Goal: Communication & Community: Connect with others

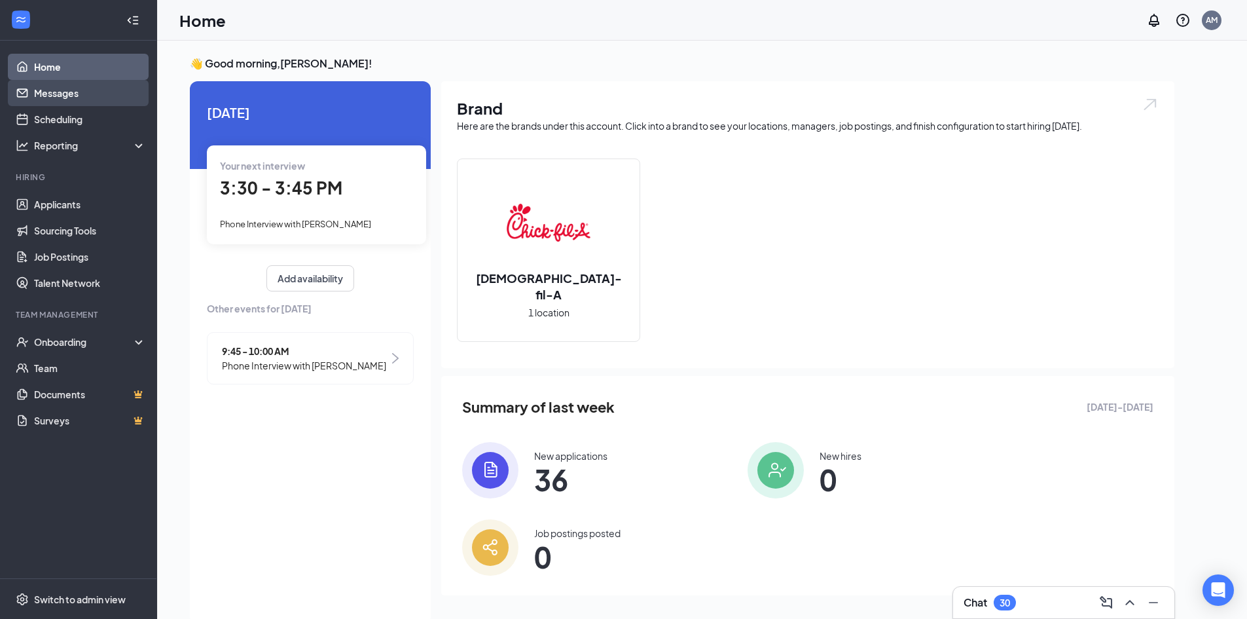
click at [92, 92] on link "Messages" at bounding box center [90, 93] width 112 height 26
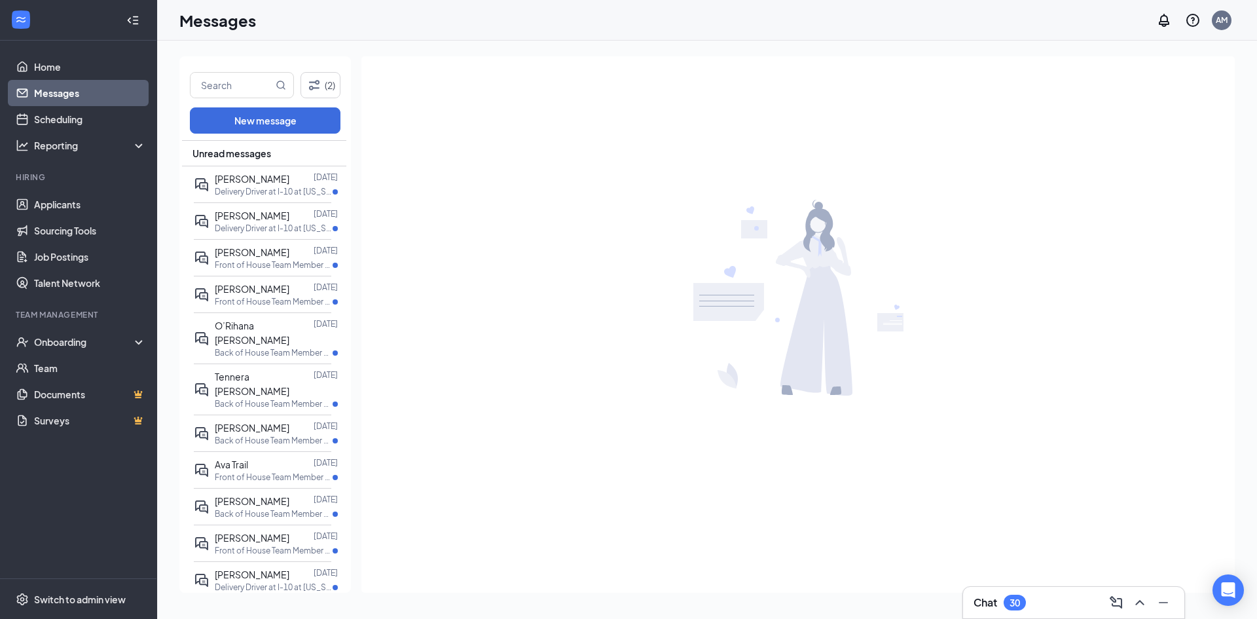
click at [997, 605] on h3 "Chat" at bounding box center [985, 602] width 24 height 14
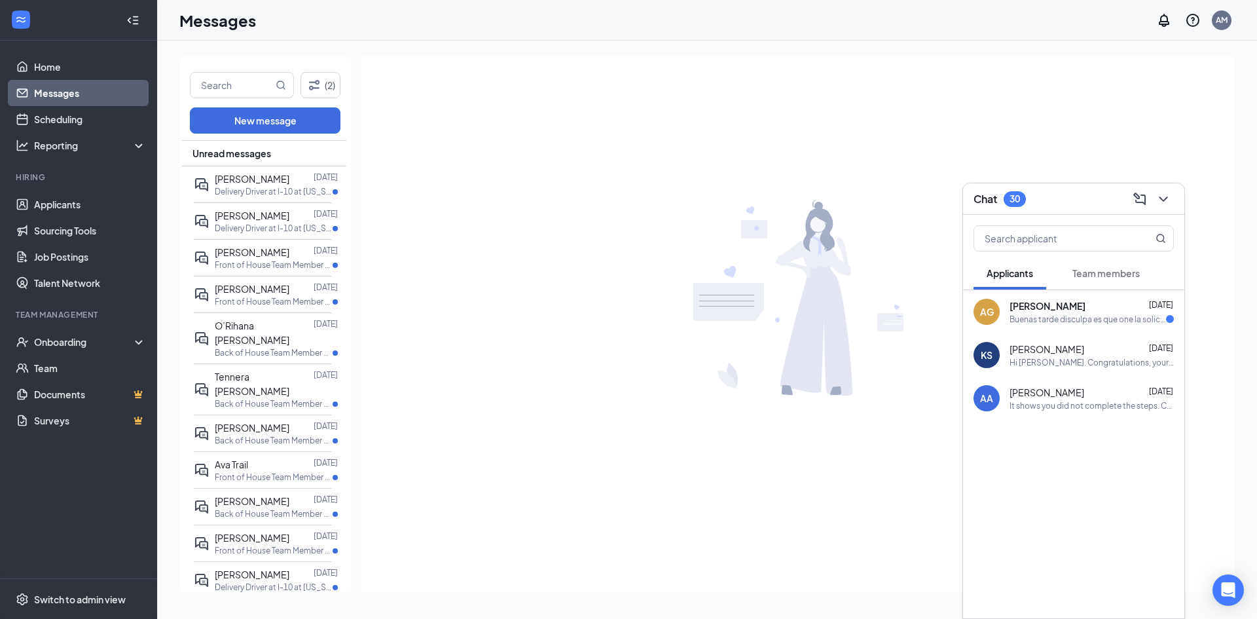
click at [1073, 310] on span "[PERSON_NAME]" at bounding box center [1047, 305] width 76 height 13
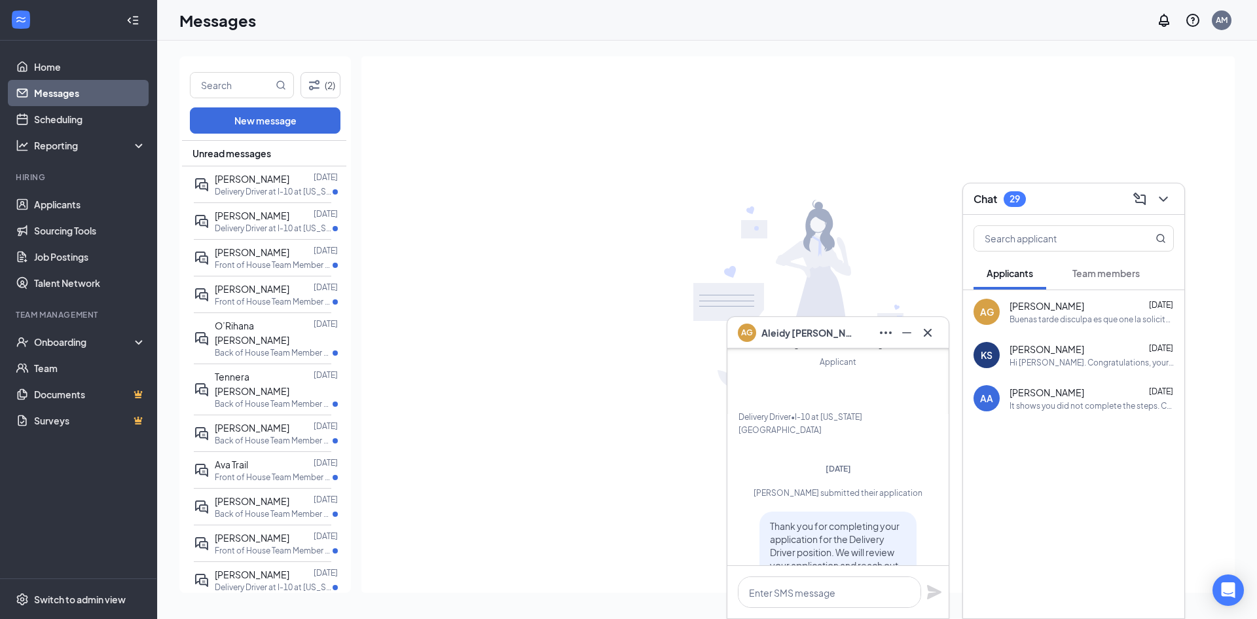
scroll to position [-131, 0]
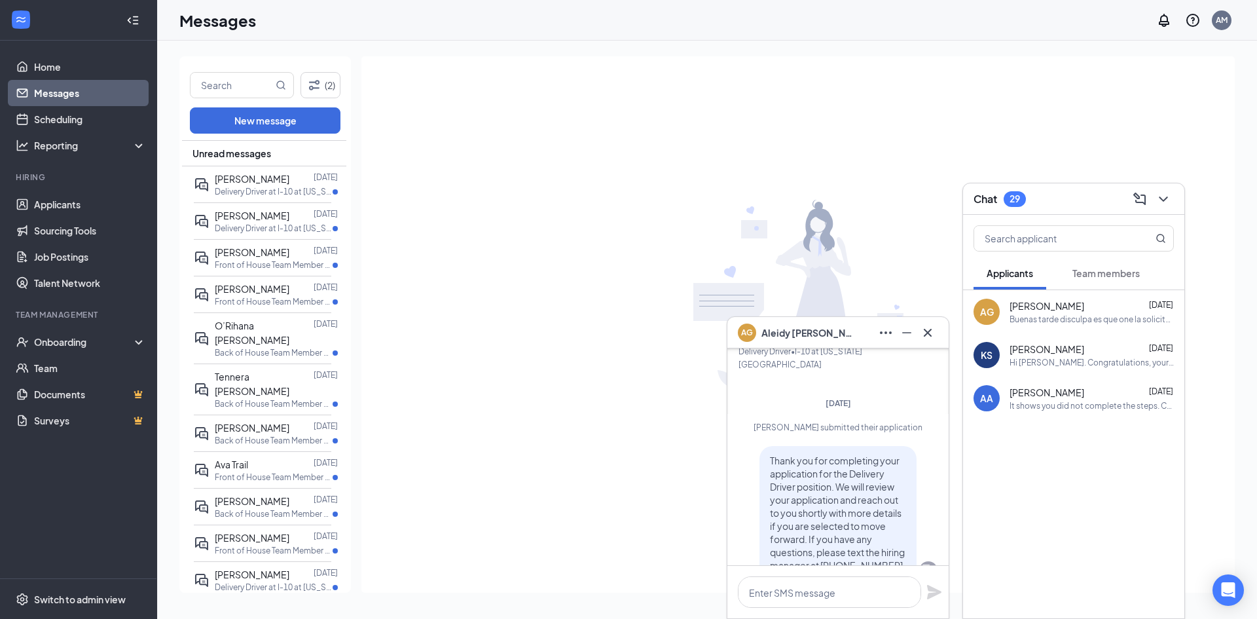
click at [1062, 344] on span "[PERSON_NAME]" at bounding box center [1046, 348] width 75 height 13
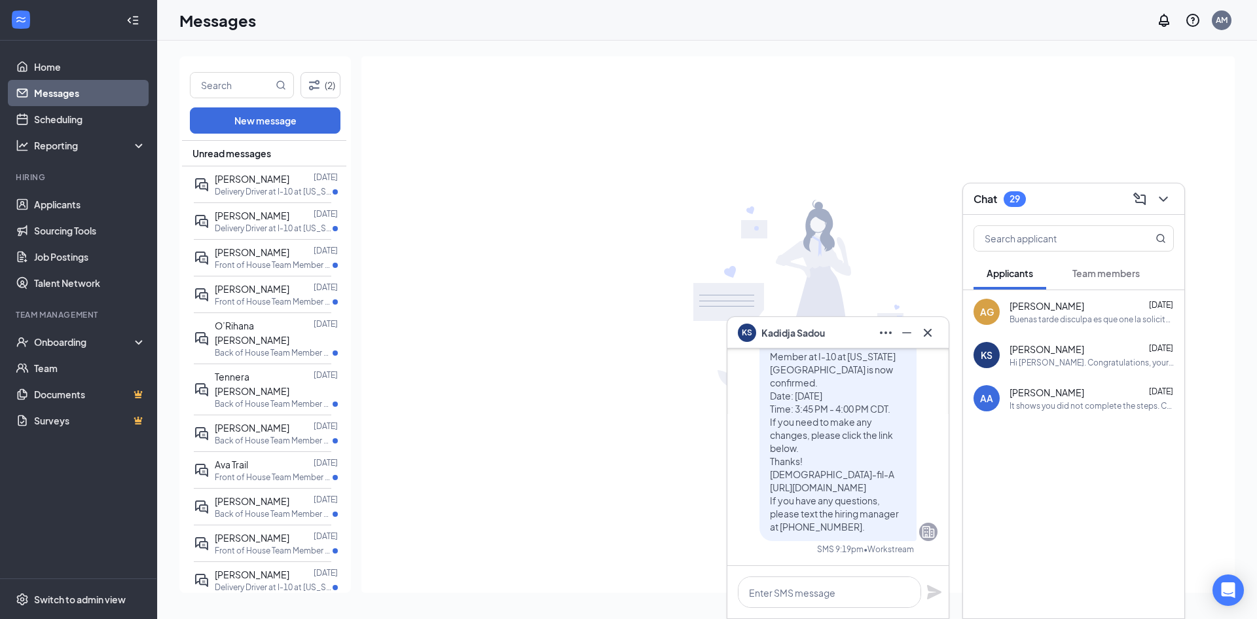
scroll to position [-65, 0]
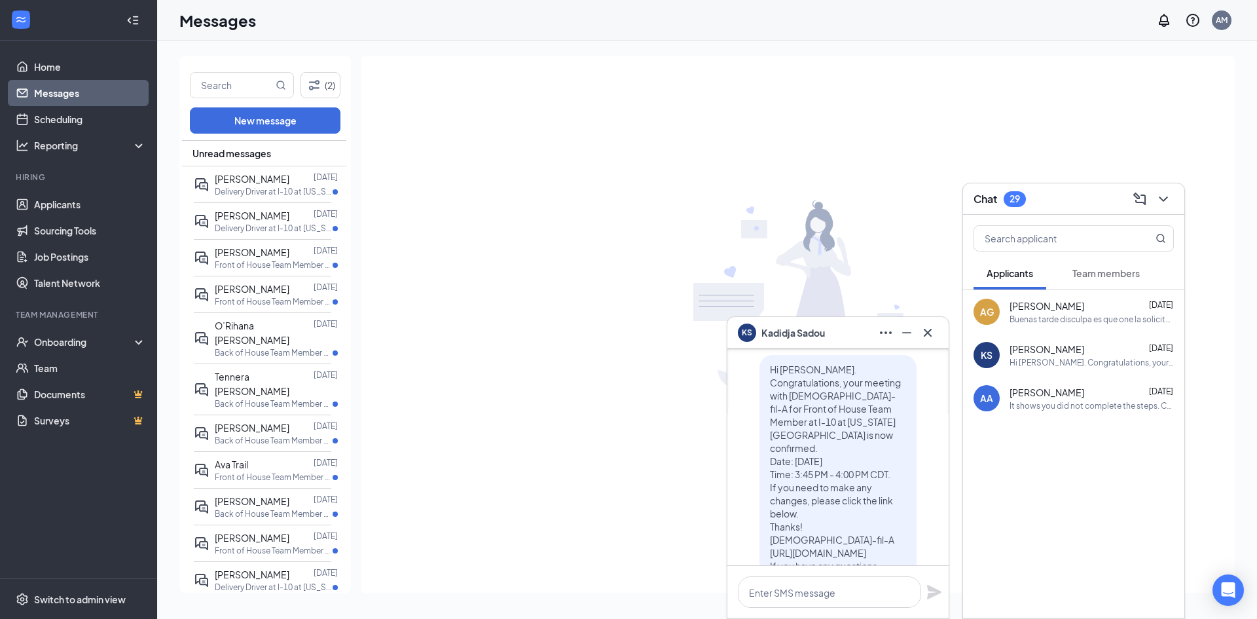
click at [639, 363] on div at bounding box center [797, 297] width 873 height 482
click at [699, 249] on img at bounding box center [798, 298] width 210 height 196
click at [931, 332] on icon "Cross" at bounding box center [928, 333] width 16 height 16
